Goal: Transaction & Acquisition: Purchase product/service

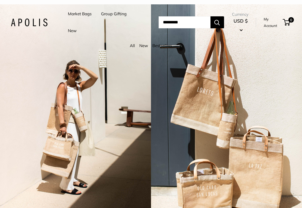
click at [273, 25] on link "My Account" at bounding box center [272, 22] width 17 height 13
click at [80, 16] on link "Market Bags" at bounding box center [80, 14] width 24 height 8
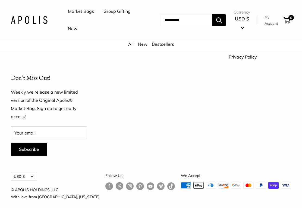
scroll to position [1355, 0]
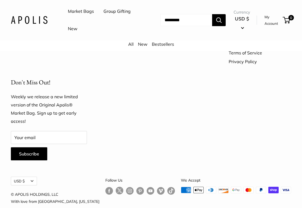
click at [74, 30] on link "New" at bounding box center [73, 29] width 10 height 8
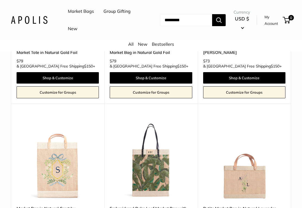
scroll to position [2631, 0]
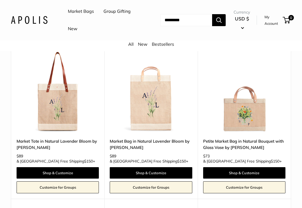
scroll to position [85, 0]
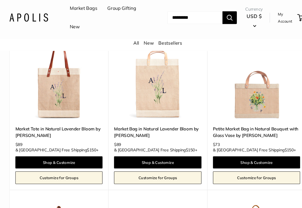
click at [250, 167] on link "Customize for Groups" at bounding box center [244, 171] width 82 height 12
click at [248, 165] on link "Customize for Groups" at bounding box center [244, 171] width 82 height 12
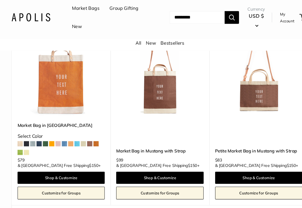
scroll to position [2579, 0]
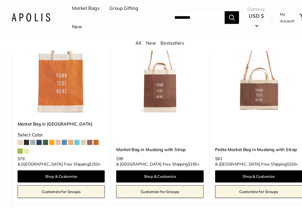
click at [161, 201] on link "3" at bounding box center [161, 205] width 8 height 8
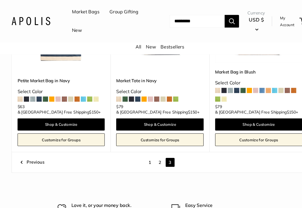
scroll to position [314, 0]
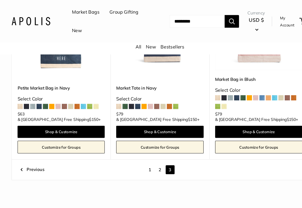
click at [141, 156] on link "1" at bounding box center [142, 160] width 8 height 8
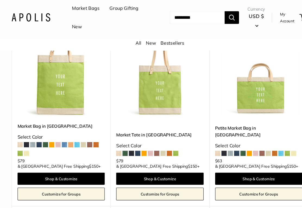
scroll to position [89, 0]
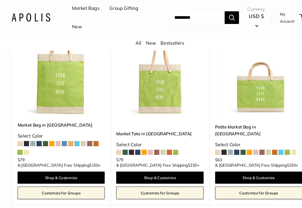
click at [62, 90] on img at bounding box center [58, 71] width 82 height 82
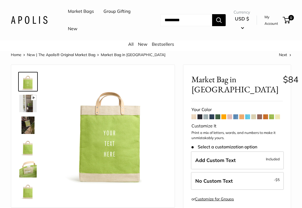
click at [206, 118] on span at bounding box center [206, 116] width 5 height 5
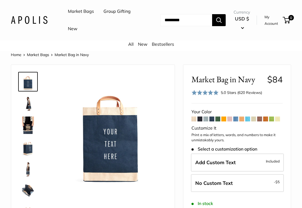
click at [219, 120] on span at bounding box center [218, 118] width 5 height 5
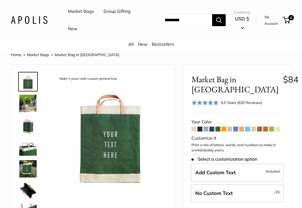
click at [224, 129] on span at bounding box center [224, 128] width 5 height 5
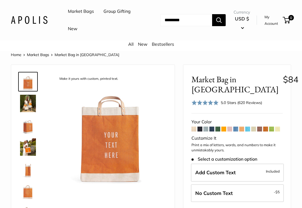
click at [255, 126] on span at bounding box center [253, 128] width 5 height 5
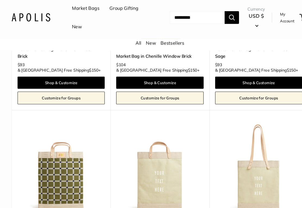
scroll to position [1395, 0]
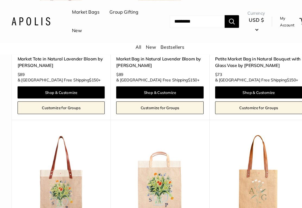
scroll to position [144, 0]
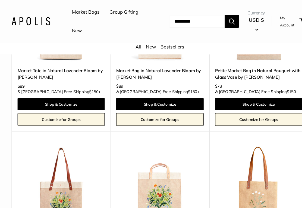
click at [160, 22] on input "Search..." at bounding box center [186, 20] width 52 height 12
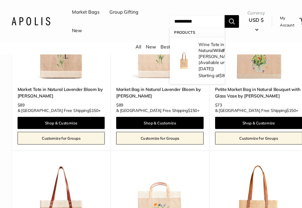
scroll to position [123, 0]
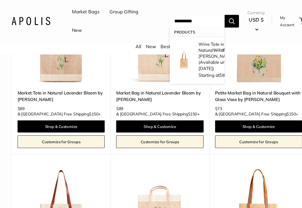
type input "**********"
click at [277, 59] on img at bounding box center [244, 38] width 82 height 82
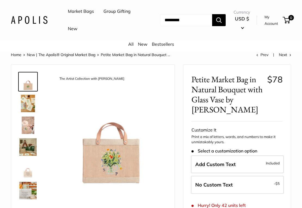
click at [163, 22] on input "Search..." at bounding box center [186, 20] width 52 height 12
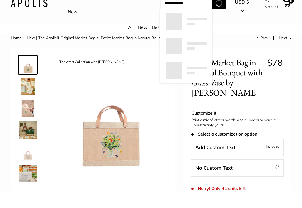
type input "**********"
click at [222, 14] on button "Search" at bounding box center [219, 20] width 14 height 12
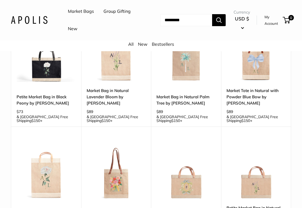
scroll to position [583, 0]
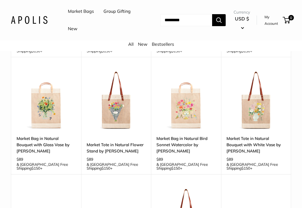
scroll to position [143, 0]
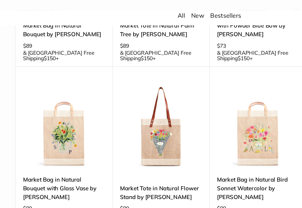
click at [42, 159] on link "Market Bag in Natural Bouquet with Glass Vase by [PERSON_NAME]" at bounding box center [46, 168] width 59 height 19
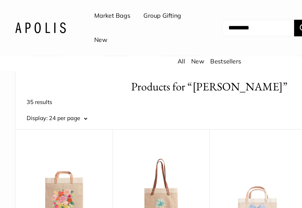
scroll to position [0, 0]
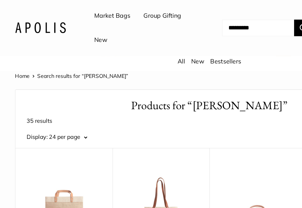
click at [88, 13] on link "Market Bags" at bounding box center [81, 11] width 26 height 8
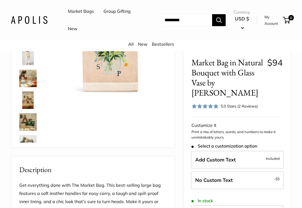
scroll to position [90, 0]
click at [221, 157] on span "Add Custom Text" at bounding box center [215, 160] width 41 height 6
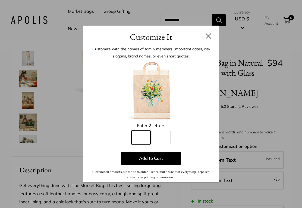
click at [141, 144] on input "Line 1" at bounding box center [141, 138] width 19 height 14
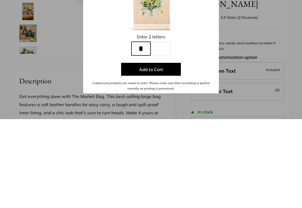
type input "*"
click at [164, 131] on input "Line 2" at bounding box center [161, 138] width 19 height 14
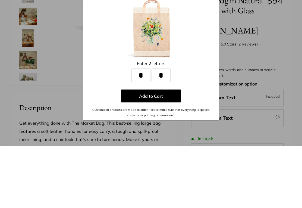
scroll to position [152, 0]
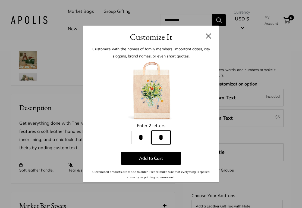
type input "*"
click at [210, 39] on button at bounding box center [208, 35] width 5 height 5
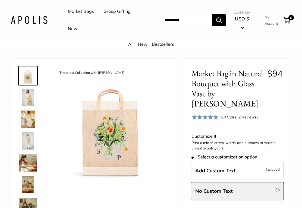
scroll to position [0, 0]
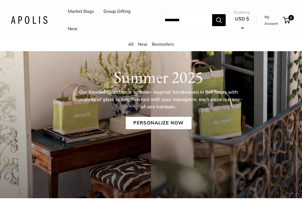
scroll to position [41, 0]
click at [161, 125] on link "Personalize Now" at bounding box center [159, 123] width 66 height 13
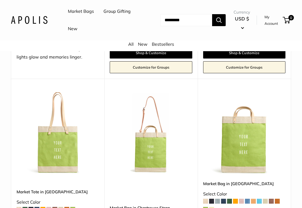
scroll to position [212, 0]
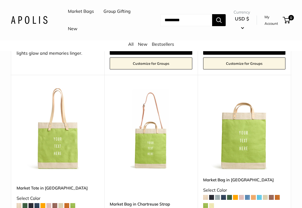
click at [248, 139] on img at bounding box center [244, 130] width 82 height 82
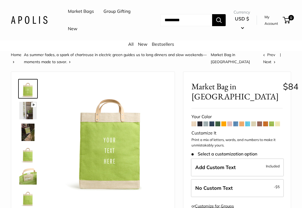
click at [279, 125] on span at bounding box center [277, 123] width 5 height 5
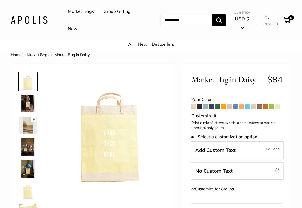
click at [28, 103] on img at bounding box center [27, 103] width 17 height 17
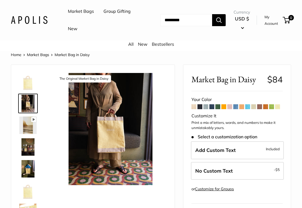
click at [274, 107] on span at bounding box center [271, 106] width 5 height 5
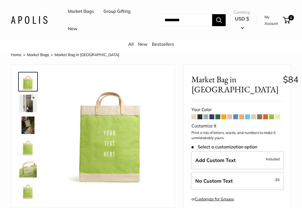
click at [166, 24] on input "Search..." at bounding box center [186, 20] width 52 height 12
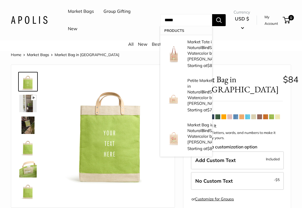
type input "****"
click at [191, 60] on p "Market Tote in Natural Bird Sonnet Watercolor by [PERSON_NAME]" at bounding box center [205, 50] width 35 height 23
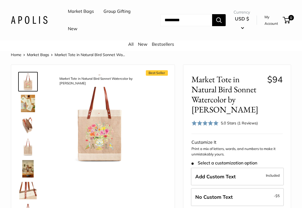
scroll to position [1, 0]
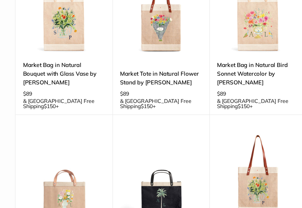
scroll to position [207, 0]
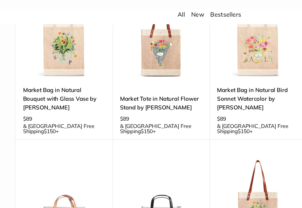
click at [42, 95] on link "Market Bag in Natural Bouquet with Glass Vase by [PERSON_NAME]" at bounding box center [46, 104] width 59 height 19
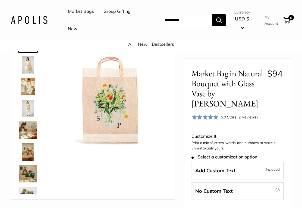
scroll to position [39, 0]
click at [30, 67] on img at bounding box center [27, 64] width 17 height 17
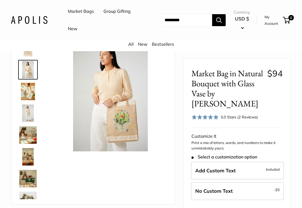
scroll to position [33, 0]
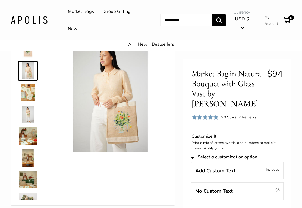
click at [167, 117] on img at bounding box center [111, 96] width 112 height 112
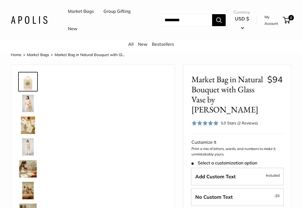
click at [27, 102] on img at bounding box center [27, 103] width 17 height 17
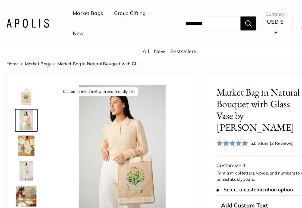
scroll to position [41, 0]
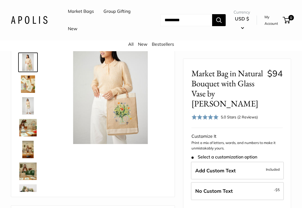
click at [84, 14] on link "Market Bags" at bounding box center [81, 11] width 26 height 8
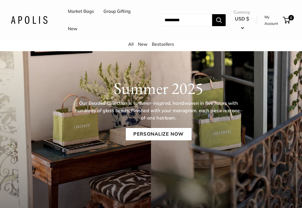
scroll to position [30, 0]
click at [178, 136] on link "Personalize Now" at bounding box center [159, 134] width 66 height 13
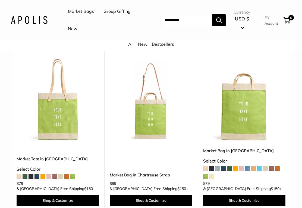
scroll to position [240, 0]
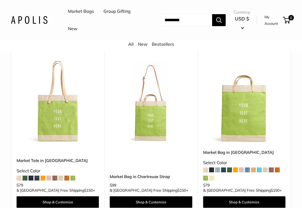
click at [256, 112] on img at bounding box center [244, 102] width 82 height 82
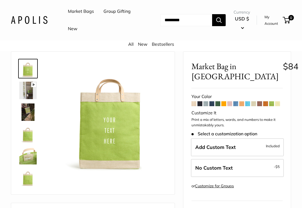
scroll to position [20, 0]
click at [29, 95] on img at bounding box center [27, 89] width 17 height 17
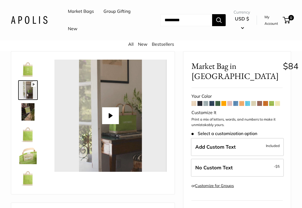
click at [29, 110] on img at bounding box center [27, 111] width 17 height 17
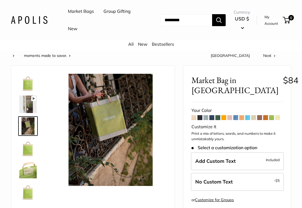
scroll to position [0, 0]
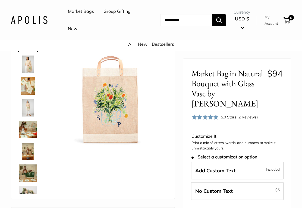
scroll to position [41, 0]
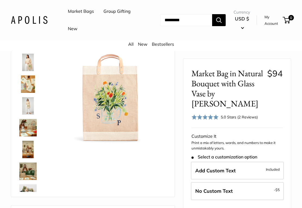
click at [280, 97] on span "$94" at bounding box center [275, 88] width 15 height 41
click at [222, 168] on span "Add Custom Text" at bounding box center [215, 170] width 41 height 6
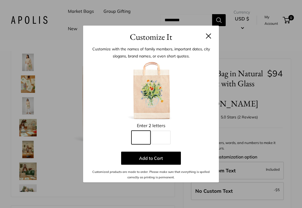
click at [144, 140] on input "Line 1" at bounding box center [141, 138] width 19 height 14
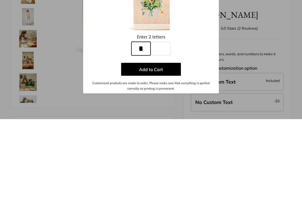
type input "*"
click at [165, 131] on input "Line 2" at bounding box center [161, 138] width 19 height 14
type input "*"
click at [156, 151] on button "Add to Cart" at bounding box center [151, 157] width 60 height 13
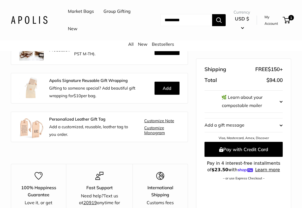
scroll to position [151, 0]
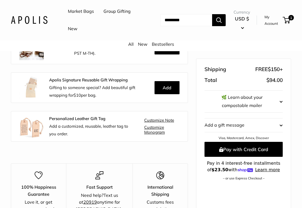
click at [241, 150] on button "Pay with Credit Card" at bounding box center [244, 149] width 78 height 15
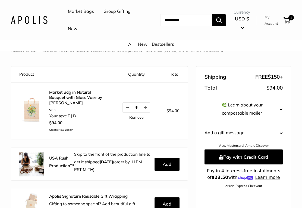
scroll to position [39, 0]
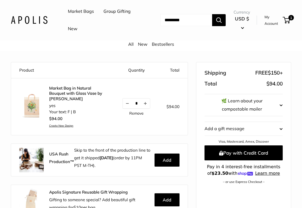
click at [167, 163] on button "Add" at bounding box center [167, 159] width 25 height 13
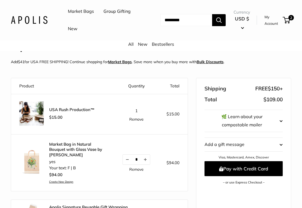
scroll to position [0, 0]
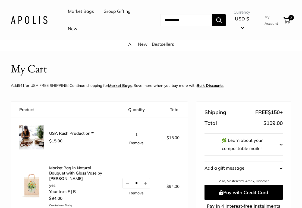
click at [139, 143] on link "Remove" at bounding box center [136, 143] width 14 height 4
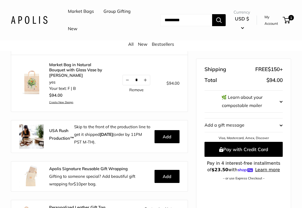
scroll to position [63, 0]
click at [252, 148] on button "Pay with Credit Card" at bounding box center [244, 149] width 78 height 15
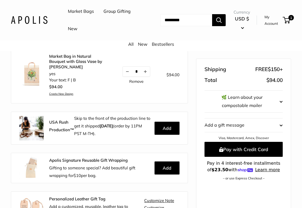
scroll to position [19, 0]
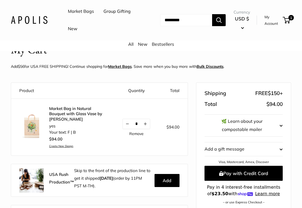
click at [288, 23] on span "1" at bounding box center [286, 20] width 7 height 7
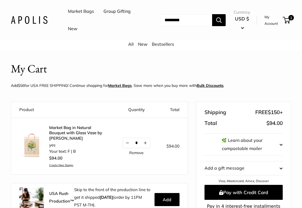
click at [137, 152] on link "Remove" at bounding box center [136, 153] width 14 height 4
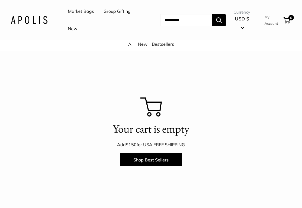
click at [78, 14] on link "Market Bags" at bounding box center [81, 11] width 26 height 8
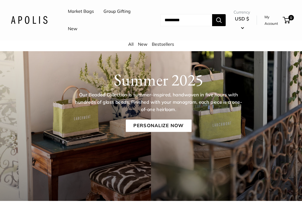
scroll to position [38, 0]
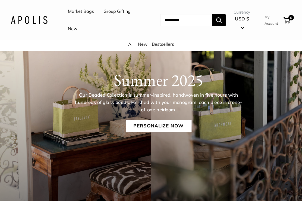
click at [174, 127] on link "Personalize Now" at bounding box center [159, 126] width 66 height 13
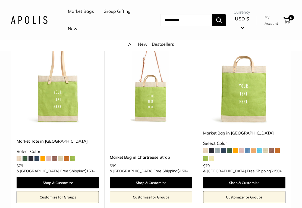
scroll to position [259, 0]
click at [246, 90] on img at bounding box center [244, 83] width 82 height 82
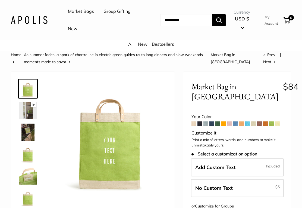
click at [218, 125] on span at bounding box center [218, 123] width 5 height 5
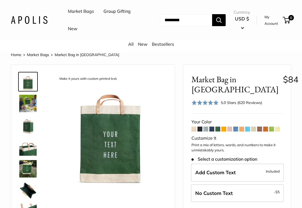
click at [30, 168] on img at bounding box center [27, 168] width 17 height 17
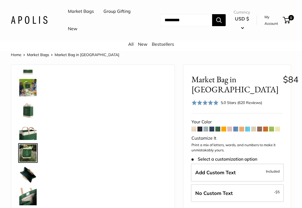
scroll to position [17, 0]
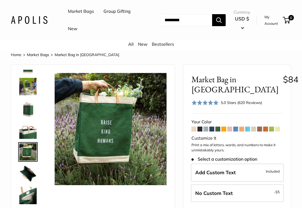
click at [194, 129] on span at bounding box center [194, 128] width 5 height 5
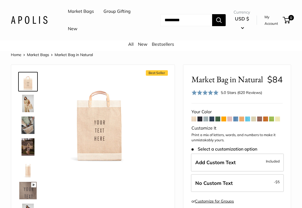
click at [26, 147] on img at bounding box center [27, 146] width 17 height 17
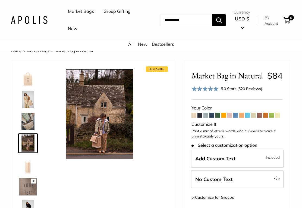
scroll to position [4, 0]
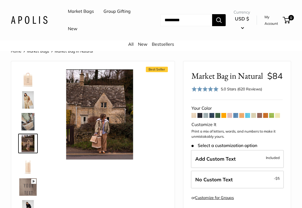
click at [107, 123] on img at bounding box center [100, 114] width 90 height 90
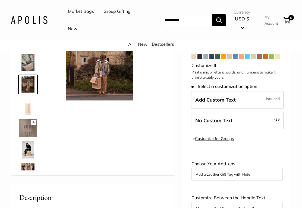
scroll to position [60, 0]
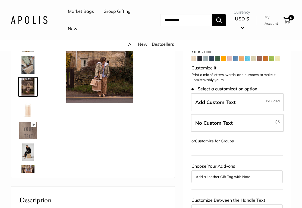
click at [25, 154] on img at bounding box center [27, 151] width 17 height 17
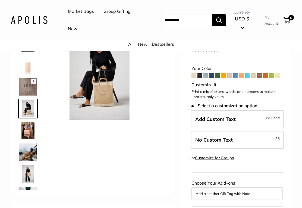
scroll to position [43, 0]
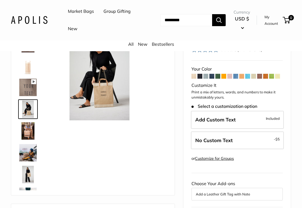
click at [26, 131] on img at bounding box center [27, 130] width 17 height 17
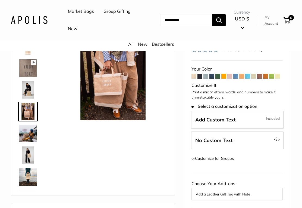
scroll to position [82, 0]
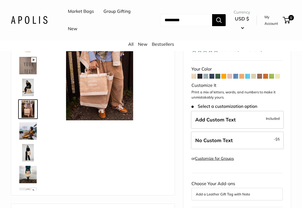
click at [31, 175] on img at bounding box center [27, 174] width 17 height 17
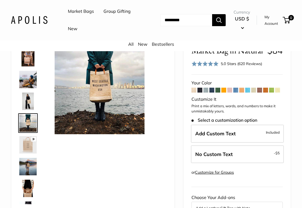
scroll to position [29, 0]
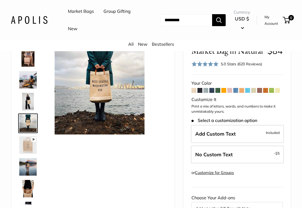
click at [219, 93] on span at bounding box center [218, 90] width 5 height 5
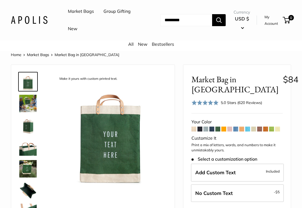
click at [27, 166] on img at bounding box center [27, 168] width 17 height 17
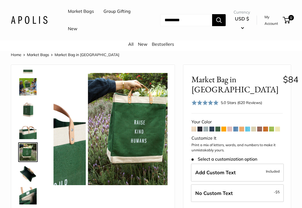
scroll to position [17, 0]
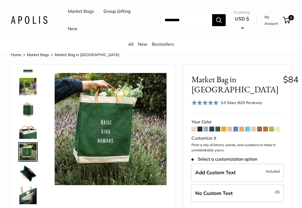
click at [193, 130] on span at bounding box center [194, 128] width 5 height 5
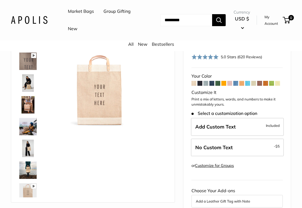
scroll to position [93, 0]
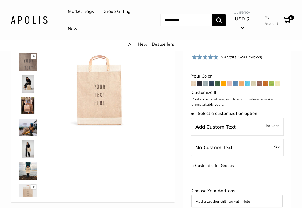
click at [28, 169] on img at bounding box center [27, 170] width 17 height 17
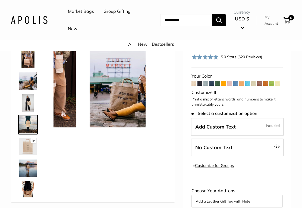
scroll to position [147, 0]
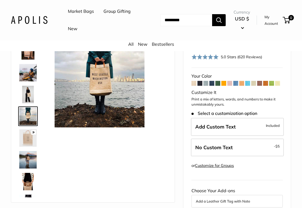
click at [30, 181] on img at bounding box center [27, 181] width 17 height 17
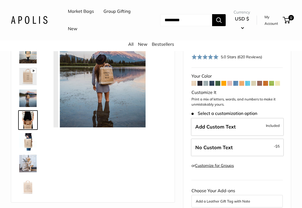
scroll to position [213, 0]
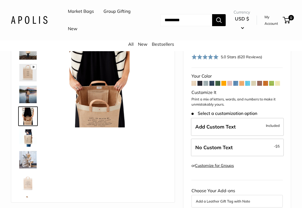
click at [32, 95] on img at bounding box center [27, 94] width 17 height 17
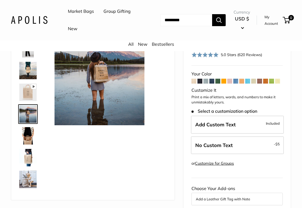
scroll to position [38, 0]
click at [222, 148] on span "No Custom Text" at bounding box center [214, 145] width 38 height 6
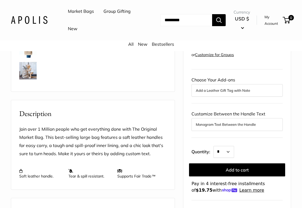
scroll to position [147, 0]
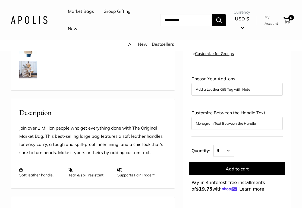
click at [227, 92] on button "Add a Leather Gift Tag with Note" at bounding box center [237, 89] width 83 height 7
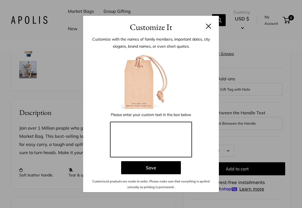
click at [141, 145] on textarea at bounding box center [151, 139] width 82 height 35
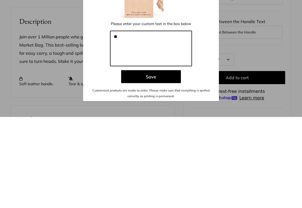
type textarea "**"
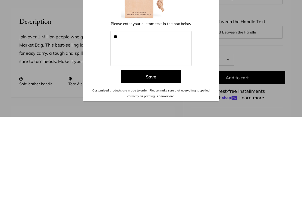
click at [158, 161] on button "Save" at bounding box center [151, 167] width 60 height 13
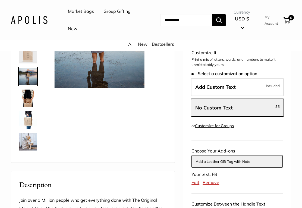
scroll to position [76, 0]
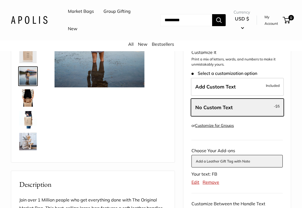
click at [198, 185] on link "Edit" at bounding box center [196, 181] width 8 height 5
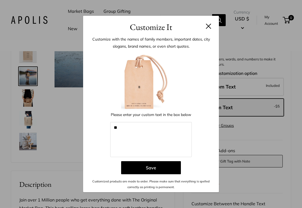
click at [206, 33] on h3 "Customize It" at bounding box center [151, 27] width 120 height 13
click at [210, 29] on button at bounding box center [208, 25] width 5 height 5
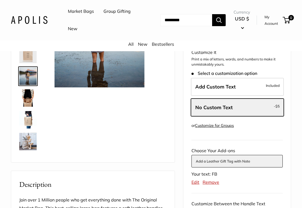
click at [212, 185] on link "Remove" at bounding box center [211, 181] width 17 height 5
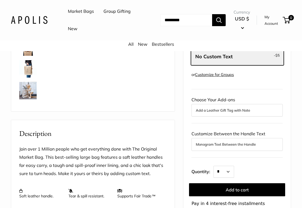
scroll to position [127, 0]
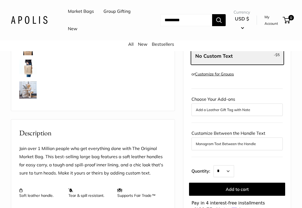
click at [233, 147] on button "Monogram Text Between the Handle" at bounding box center [237, 143] width 83 height 7
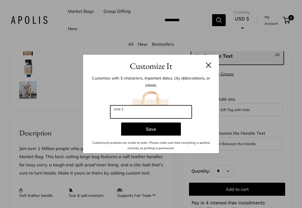
click at [147, 118] on input "Line 1" at bounding box center [151, 111] width 82 height 13
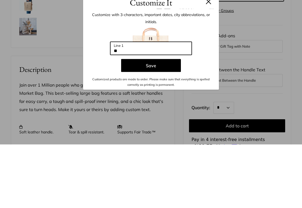
type input "**"
click at [154, 122] on button "Save" at bounding box center [151, 128] width 60 height 13
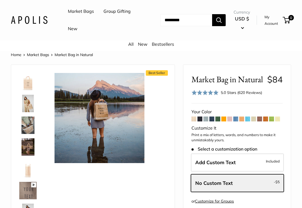
scroll to position [0, 0]
click at [30, 85] on img at bounding box center [27, 81] width 17 height 17
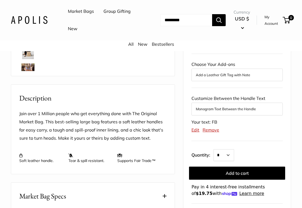
scroll to position [162, 0]
click at [198, 132] on link "Edit" at bounding box center [196, 129] width 8 height 5
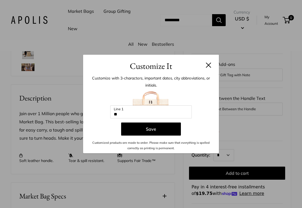
click at [164, 135] on button "Save" at bounding box center [151, 128] width 60 height 13
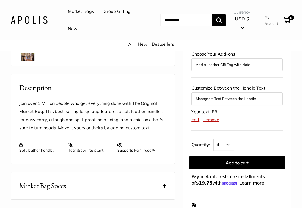
scroll to position [172, 0]
click at [197, 122] on link "Edit" at bounding box center [196, 119] width 8 height 5
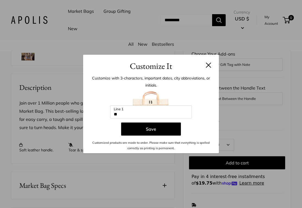
click at [208, 68] on button at bounding box center [208, 64] width 5 height 5
